Goal: Task Accomplishment & Management: Complete application form

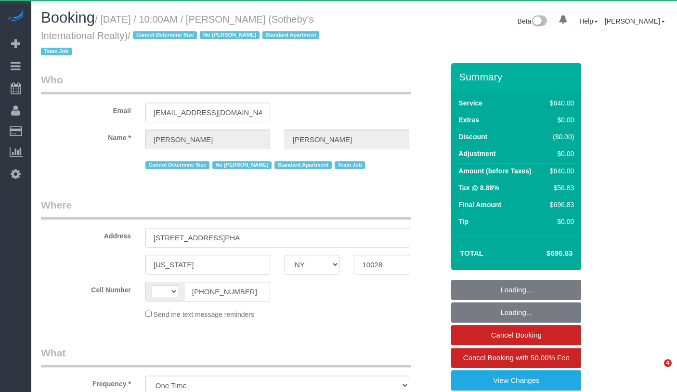
select select "NY"
select select "string:[GEOGRAPHIC_DATA]"
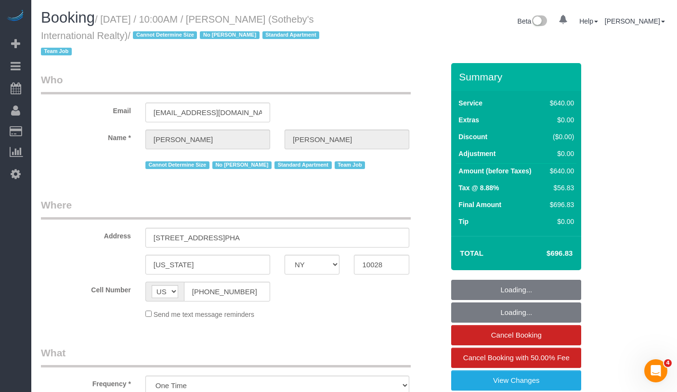
select select "string:stripe-pm_1LyzvD4VGloSiKo7z6mm3lkI"
select select "240"
select select "number:57"
select select "number:74"
select select "number:15"
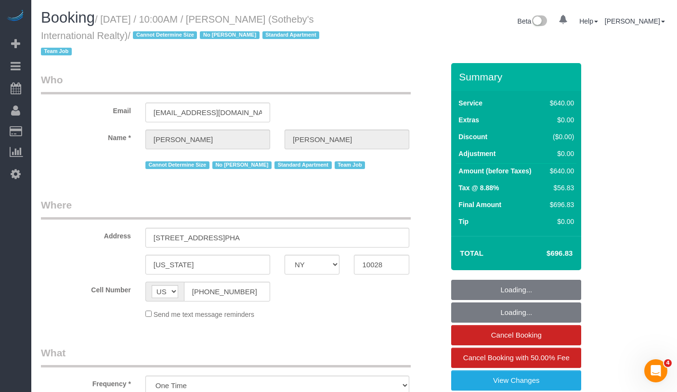
select select "number:6"
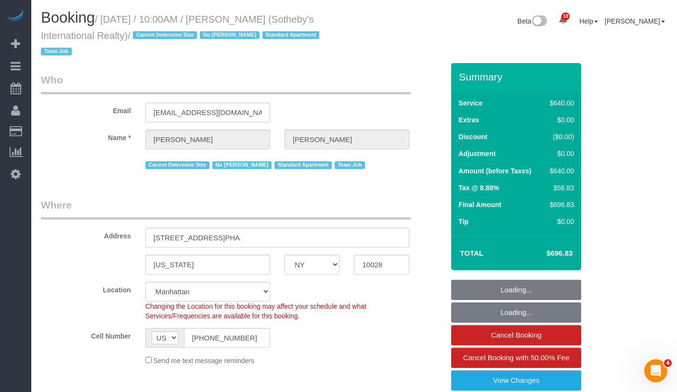
select select "object:1049"
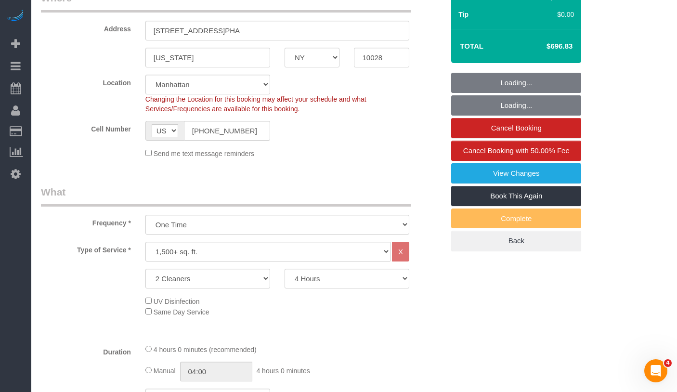
select select "spot1"
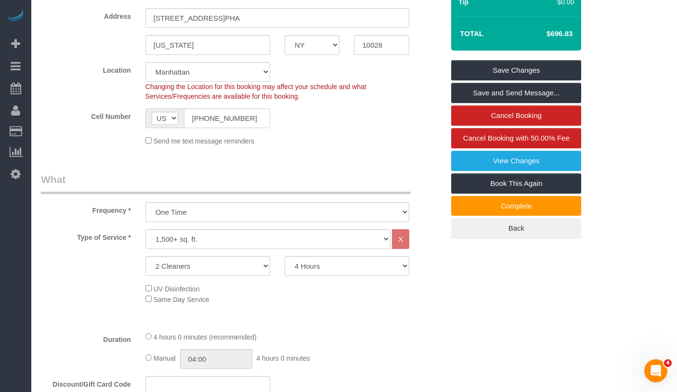
scroll to position [339, 0]
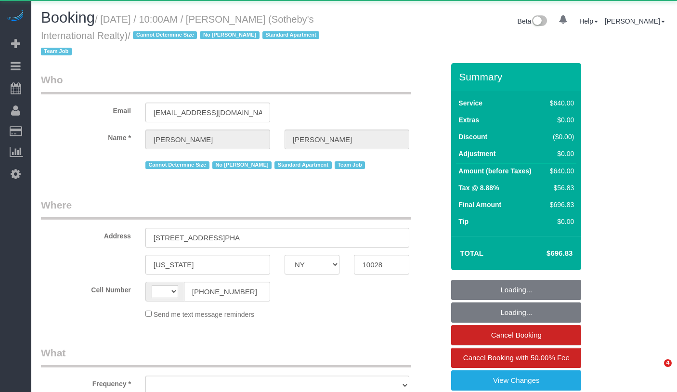
select select "NY"
select select "string:[GEOGRAPHIC_DATA]"
select select "object:802"
select select "240"
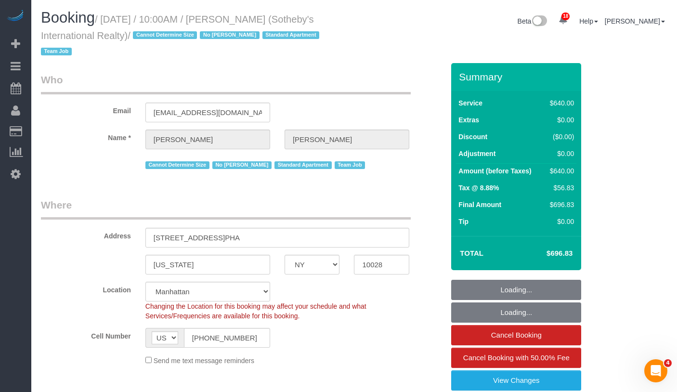
select select "object:899"
select select "string:stripe-pm_1LyzvD4VGloSiKo7z6mm3lkI"
select select "spot1"
select select "number:57"
select select "number:74"
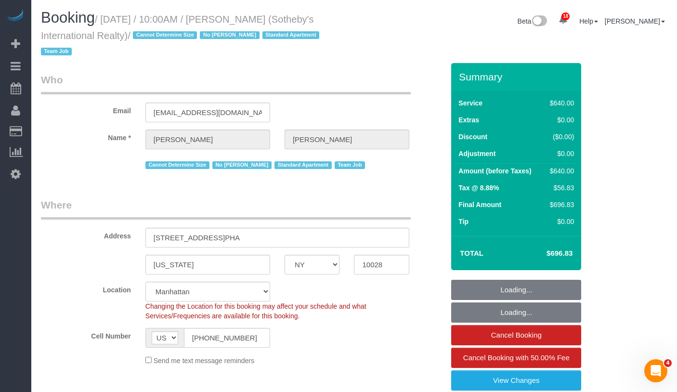
select select "number:15"
select select "number:6"
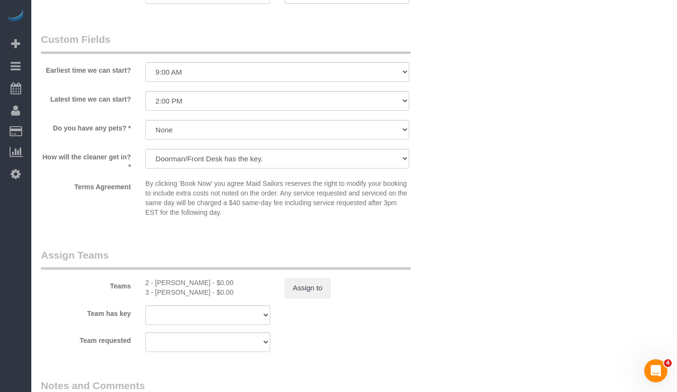
scroll to position [919, 0]
